Goal: Information Seeking & Learning: Find specific fact

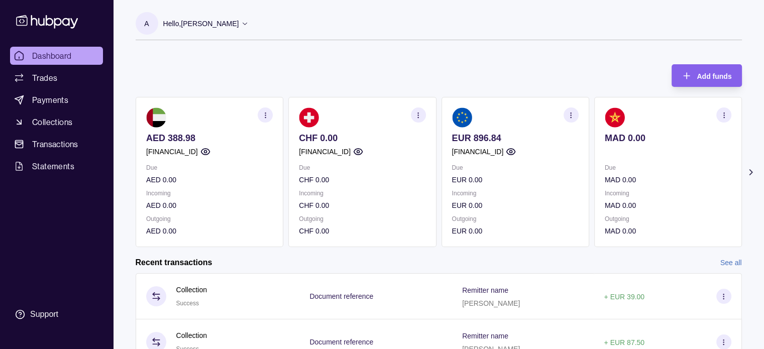
click at [572, 112] on icon "button" at bounding box center [571, 116] width 8 height 8
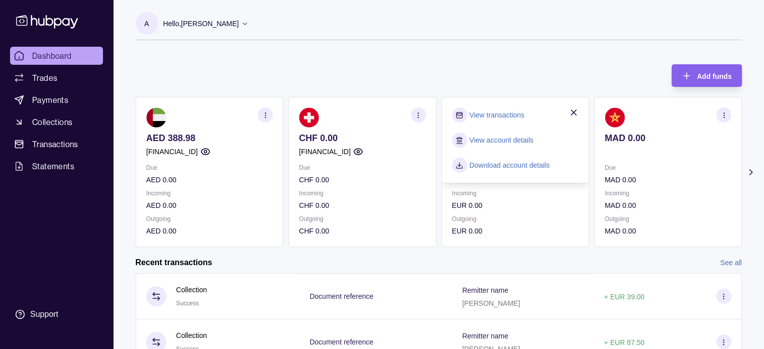
click at [489, 116] on link "View transactions" at bounding box center [496, 114] width 55 height 11
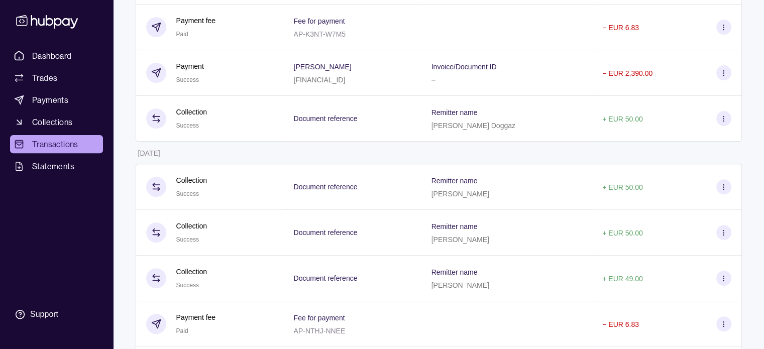
scroll to position [332, 0]
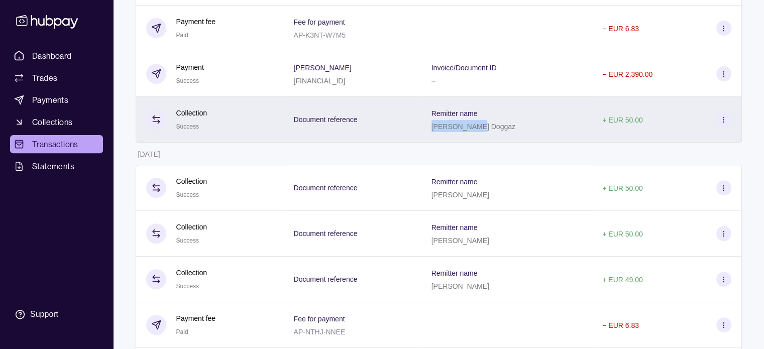
drag, startPoint x: 466, startPoint y: 128, endPoint x: 512, endPoint y: 132, distance: 46.4
click at [512, 132] on div "Remitter name [PERSON_NAME]" at bounding box center [506, 119] width 151 height 25
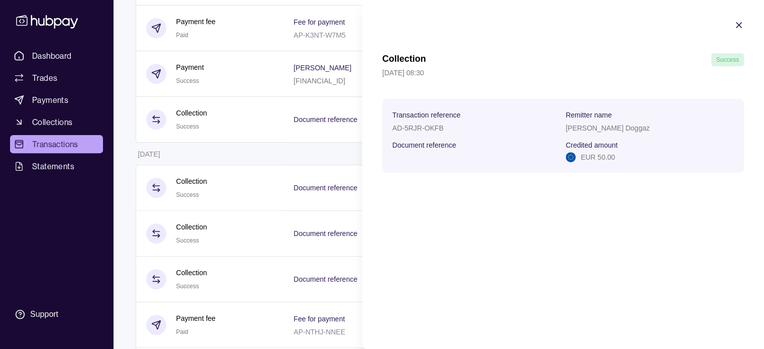
copy p "[PERSON_NAME] Doggaz"
click at [735, 22] on icon "button" at bounding box center [739, 25] width 10 height 10
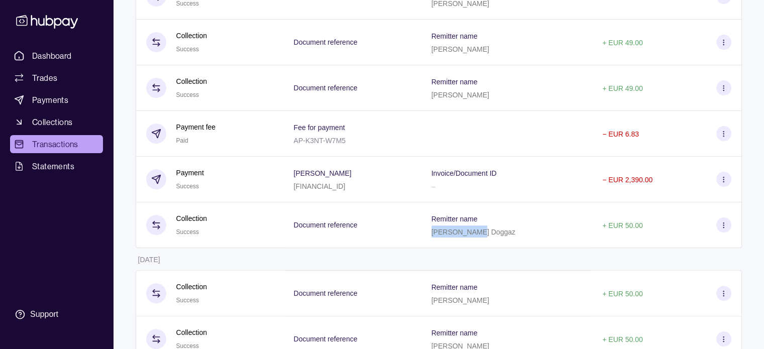
scroll to position [203, 0]
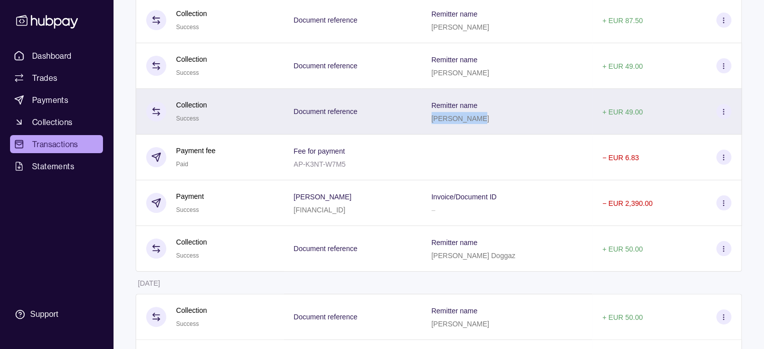
drag, startPoint x: 466, startPoint y: 118, endPoint x: 508, endPoint y: 121, distance: 42.3
click at [489, 121] on div "[PERSON_NAME]" at bounding box center [460, 118] width 58 height 12
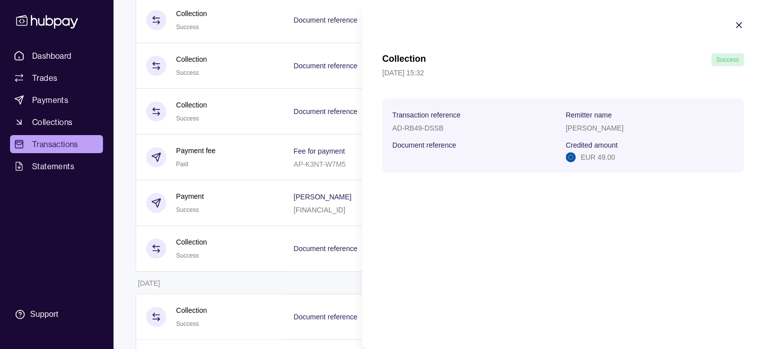
copy p "[PERSON_NAME]"
click at [737, 21] on icon "button" at bounding box center [739, 25] width 10 height 10
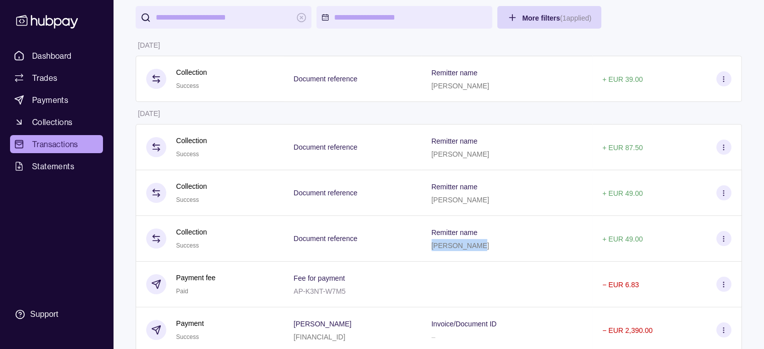
scroll to position [74, 0]
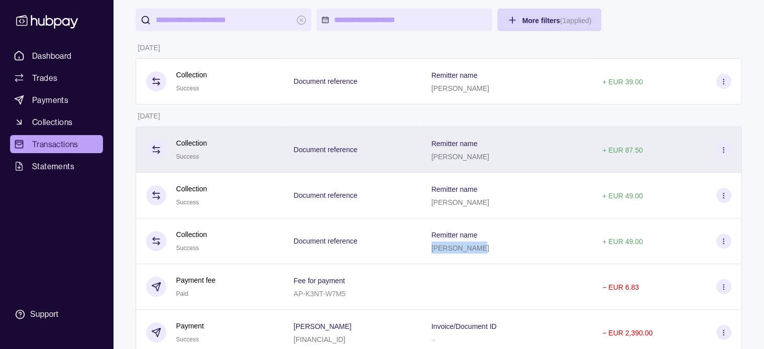
drag, startPoint x: 468, startPoint y: 158, endPoint x: 531, endPoint y: 161, distance: 63.4
click at [531, 161] on div "Remitter name [PERSON_NAME]" at bounding box center [506, 149] width 151 height 25
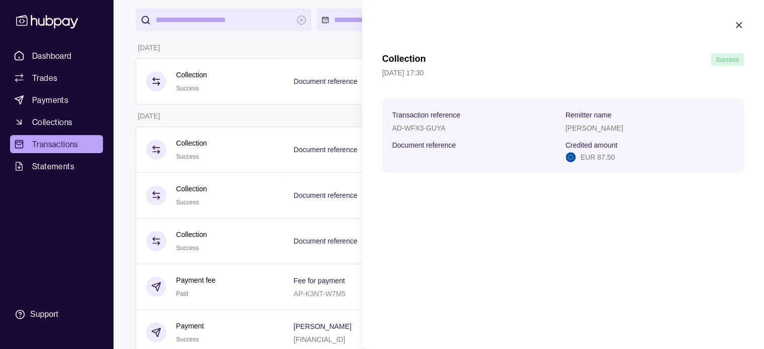
click at [737, 27] on icon "button" at bounding box center [739, 25] width 10 height 10
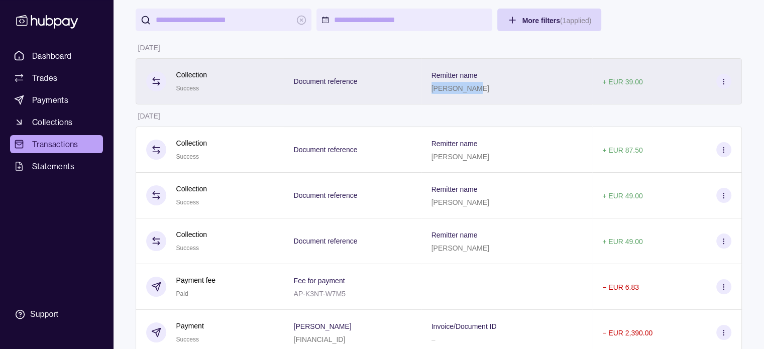
drag, startPoint x: 467, startPoint y: 88, endPoint x: 504, endPoint y: 83, distance: 38.0
click at [489, 83] on div "[PERSON_NAME]" at bounding box center [460, 88] width 58 height 12
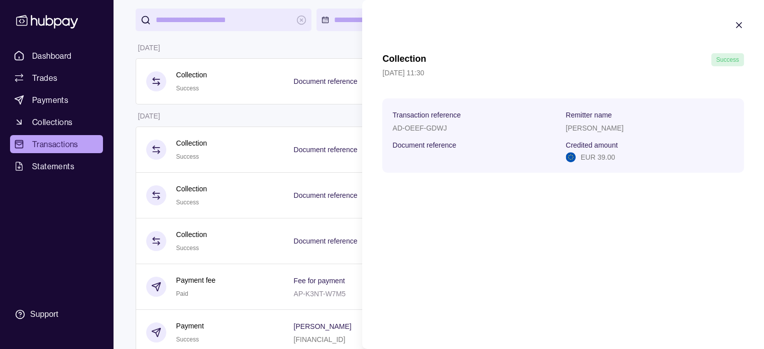
copy p "[PERSON_NAME]"
click at [738, 28] on icon "button" at bounding box center [739, 25] width 10 height 10
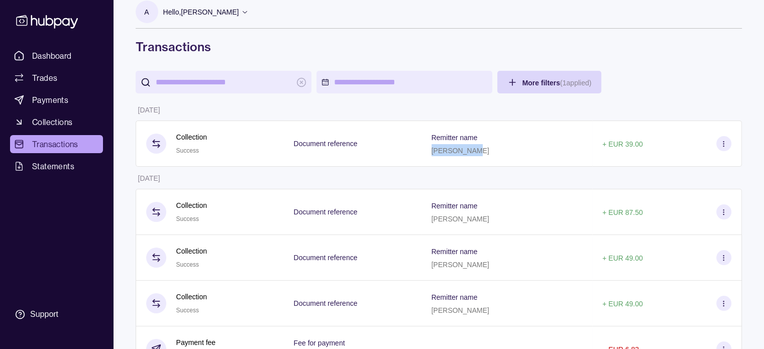
scroll to position [9, 0]
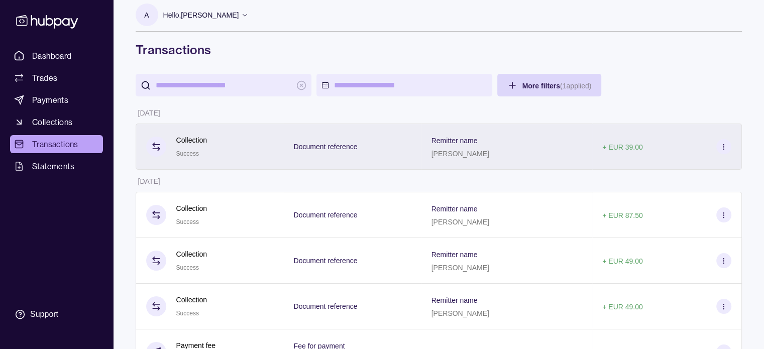
click at [478, 138] on p "Remitter name" at bounding box center [454, 141] width 46 height 8
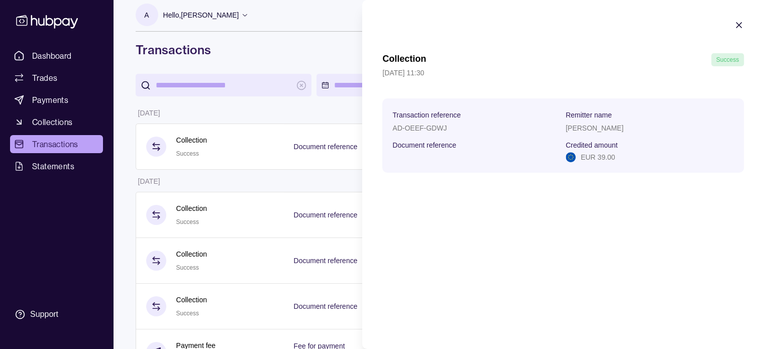
click at [739, 23] on icon "button" at bounding box center [739, 25] width 10 height 10
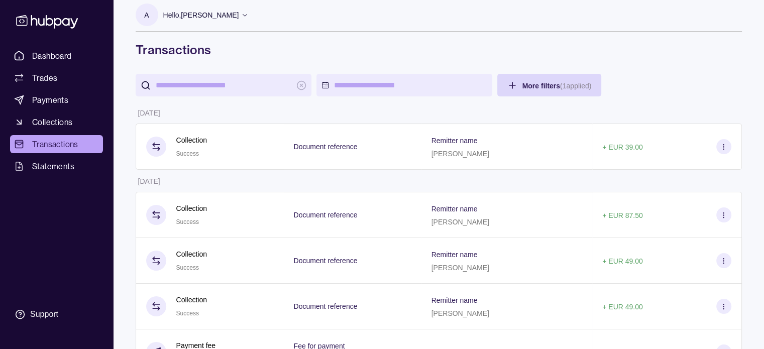
click at [153, 145] on icon at bounding box center [156, 145] width 7 height 0
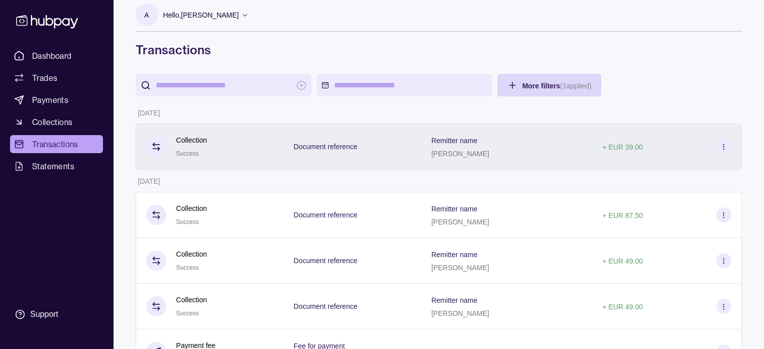
click at [193, 139] on p "Collection" at bounding box center [191, 140] width 31 height 11
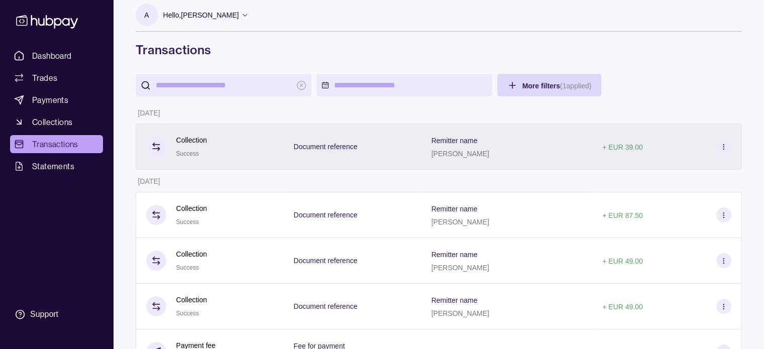
click at [325, 146] on p "Document reference" at bounding box center [326, 147] width 64 height 8
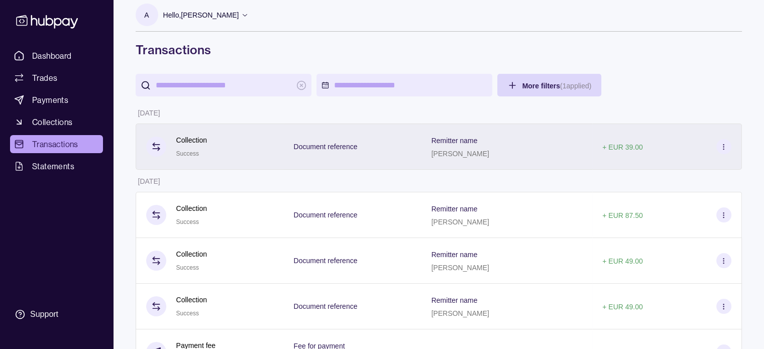
click at [725, 148] on icon at bounding box center [724, 147] width 8 height 8
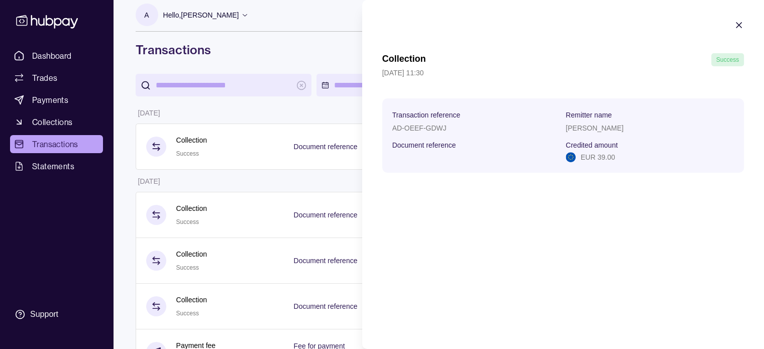
click at [737, 24] on icon "button" at bounding box center [738, 25] width 5 height 5
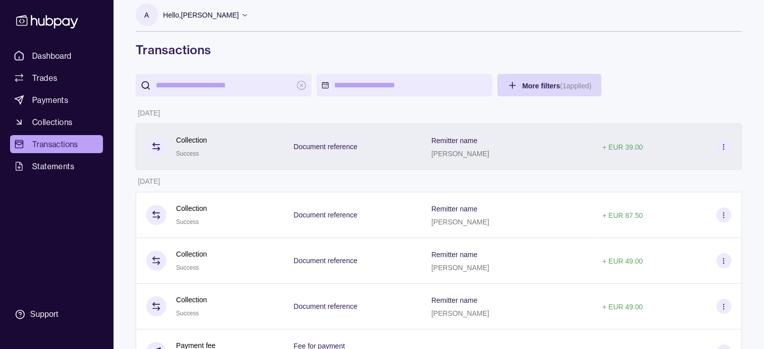
click at [723, 150] on icon at bounding box center [724, 147] width 8 height 8
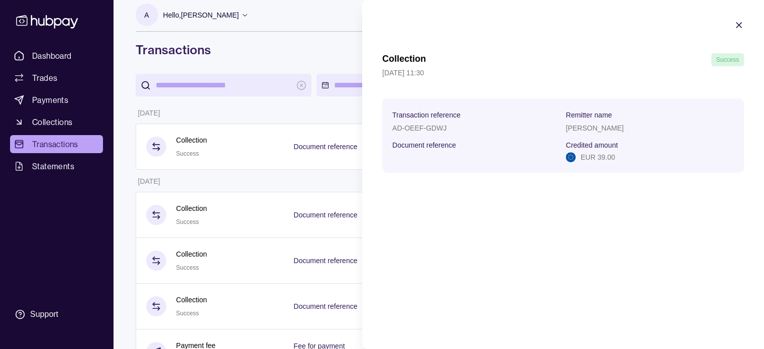
click at [738, 22] on icon "button" at bounding box center [739, 25] width 10 height 10
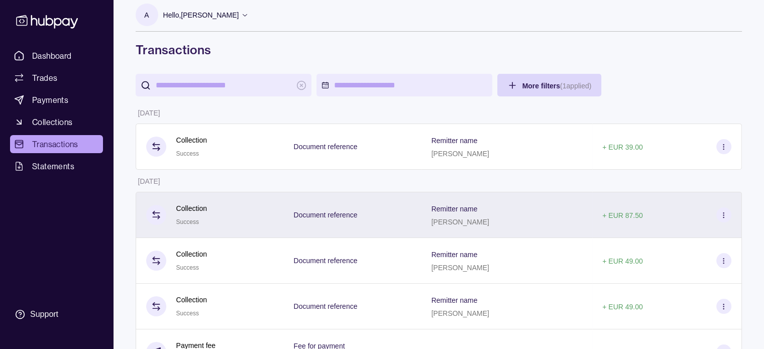
drag, startPoint x: 466, startPoint y: 222, endPoint x: 530, endPoint y: 227, distance: 64.4
click at [530, 227] on div "Remitter name [PERSON_NAME]" at bounding box center [506, 214] width 151 height 25
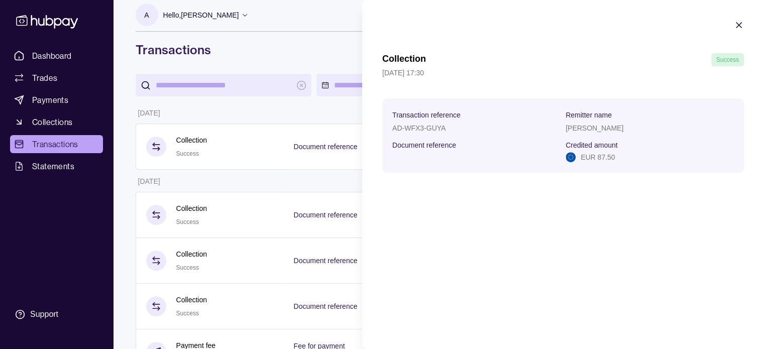
copy p "[PERSON_NAME]"
click at [741, 23] on icon "button" at bounding box center [739, 25] width 10 height 10
